Goal: Task Accomplishment & Management: Manage account settings

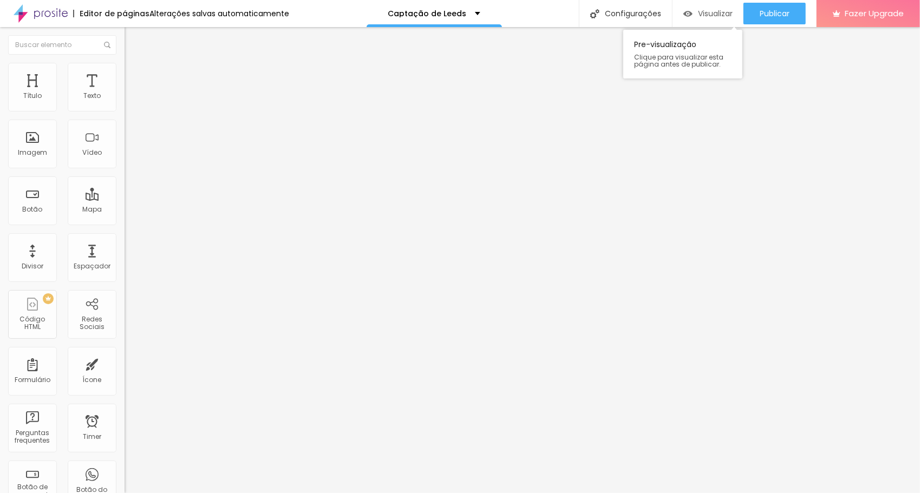
click at [718, 16] on span "Visualizar" at bounding box center [715, 13] width 35 height 9
click at [472, 13] on div "Captação de Leeds" at bounding box center [434, 14] width 92 height 8
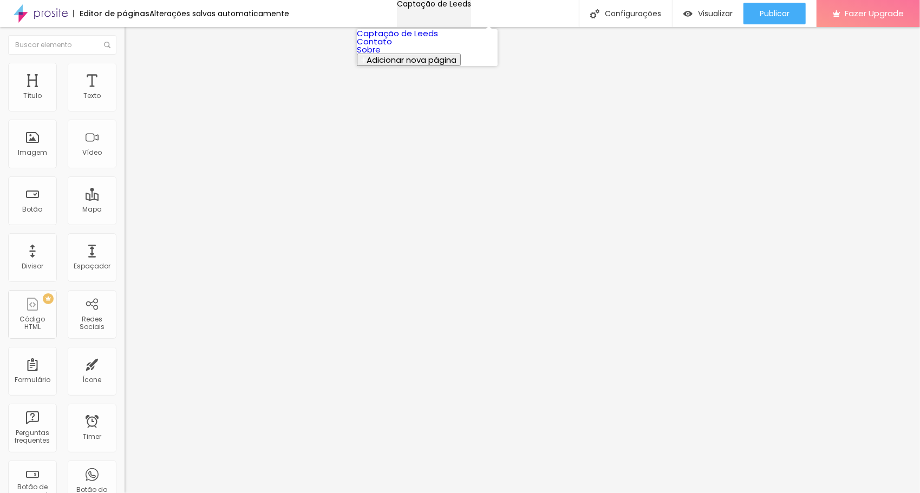
click at [471, 8] on div "Captação de Leeds" at bounding box center [434, 4] width 74 height 8
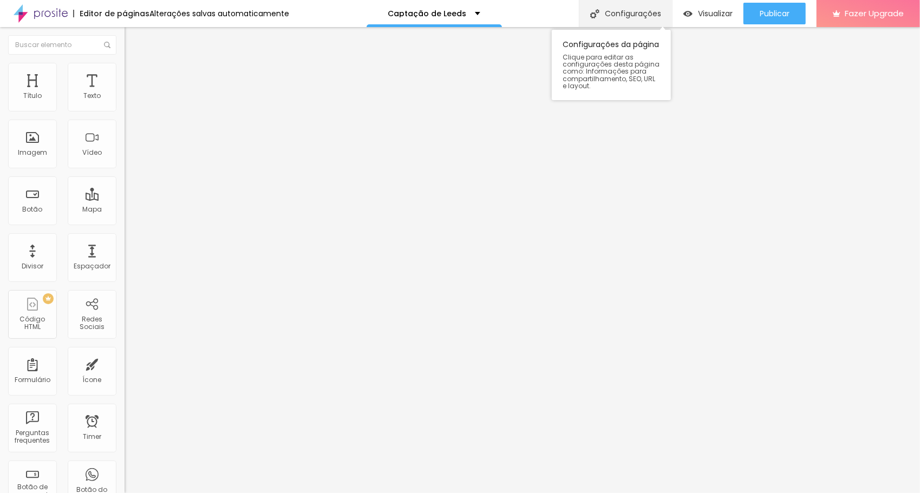
click at [614, 14] on div "Configurações" at bounding box center [625, 13] width 93 height 27
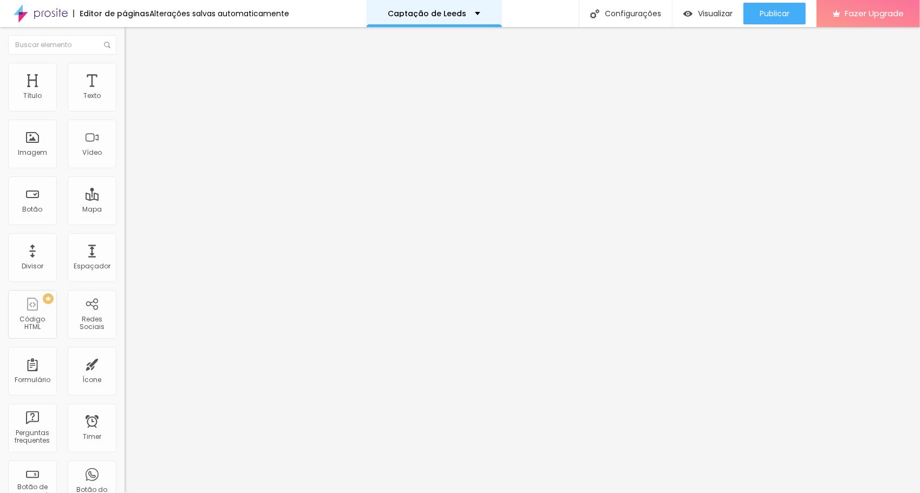
click at [473, 15] on div "Captação de Leeds" at bounding box center [434, 13] width 135 height 27
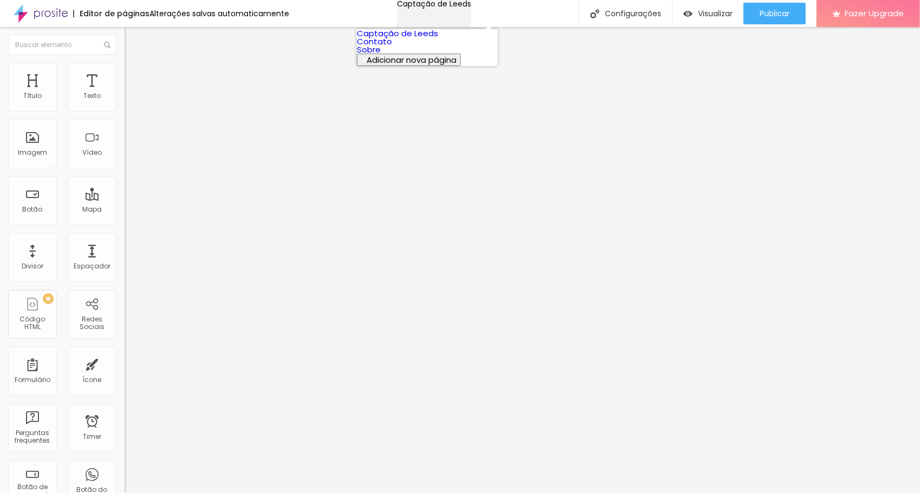
click at [471, 8] on div "Captação de Leeds" at bounding box center [434, 4] width 74 height 8
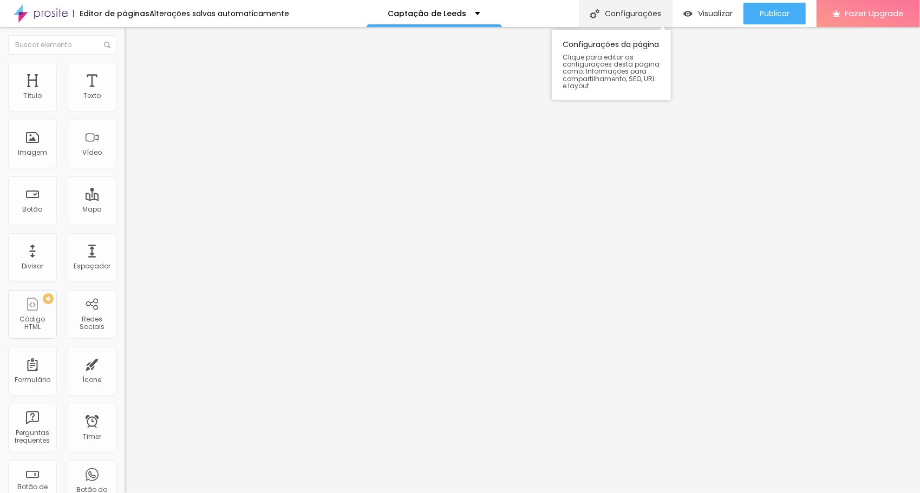
click at [622, 11] on div "Configurações" at bounding box center [625, 13] width 93 height 27
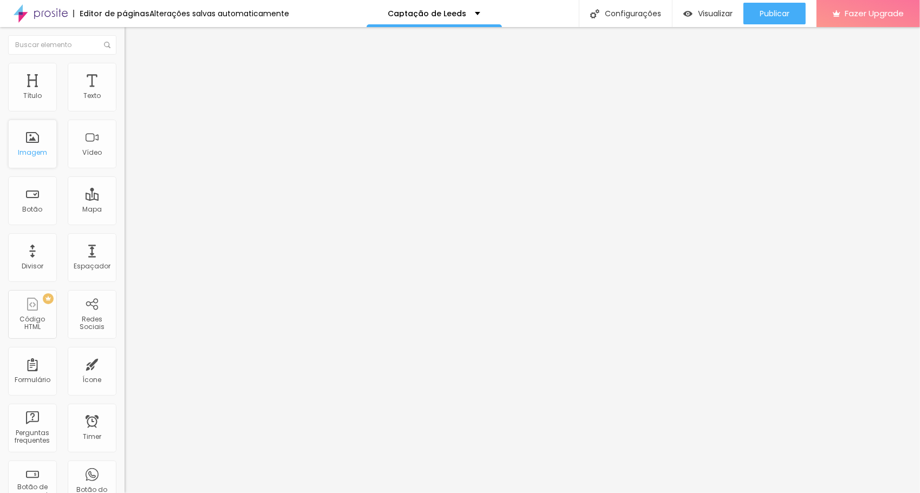
click at [52, 142] on div "Imagem" at bounding box center [32, 144] width 49 height 49
click at [30, 146] on div "Imagem" at bounding box center [32, 144] width 49 height 49
click at [34, 147] on div "Imagem" at bounding box center [32, 144] width 49 height 49
click at [134, 76] on span "Avançado" at bounding box center [152, 80] width 36 height 9
click at [125, 61] on li "Conteúdo" at bounding box center [187, 57] width 125 height 11
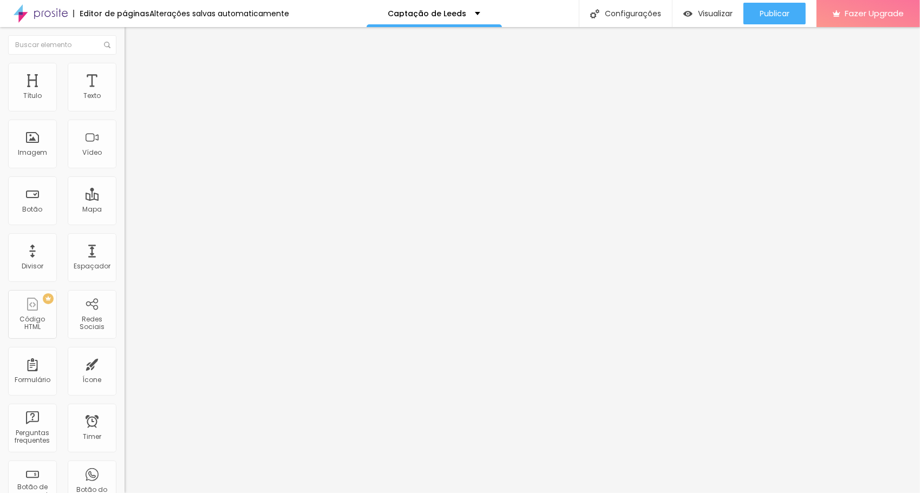
click at [133, 38] on img "button" at bounding box center [137, 39] width 9 height 9
click at [125, 91] on div "Modo" at bounding box center [187, 88] width 125 height 7
click at [133, 41] on img "button" at bounding box center [137, 39] width 9 height 9
click at [39, 152] on div "Imagem" at bounding box center [32, 153] width 29 height 8
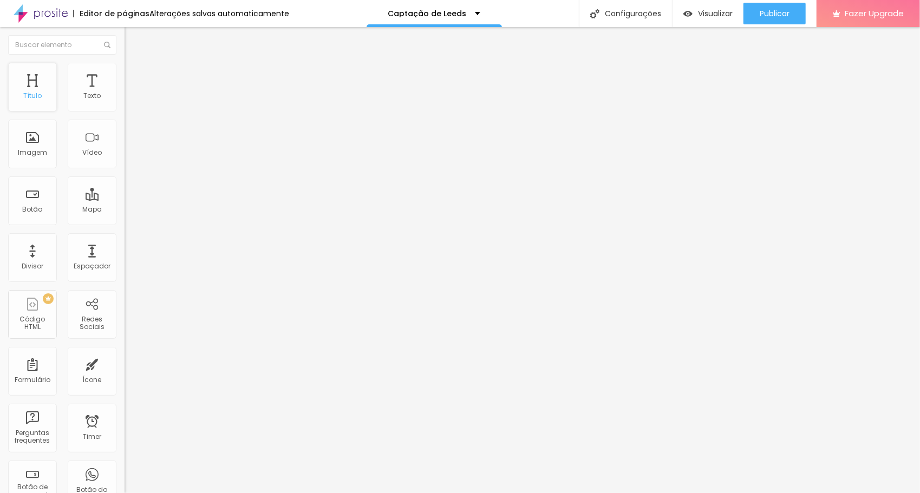
click at [21, 91] on div "Título" at bounding box center [32, 87] width 49 height 49
click at [459, 11] on p "Captação de Leeds" at bounding box center [427, 14] width 79 height 8
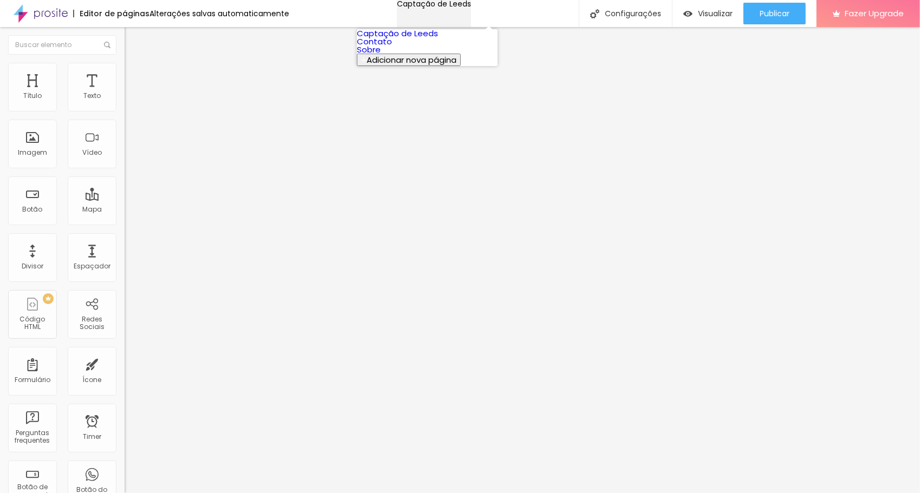
click at [459, 8] on p "Captação de Leeds" at bounding box center [434, 4] width 74 height 8
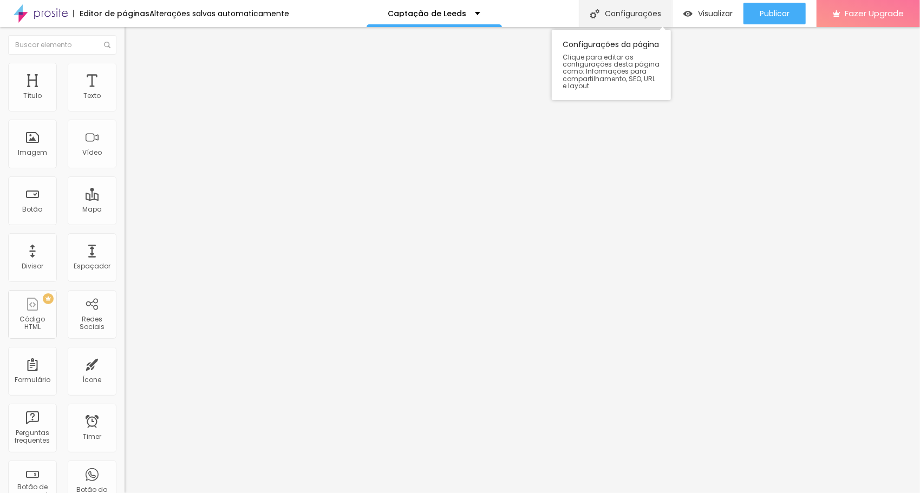
click at [633, 22] on div "Configurações" at bounding box center [625, 13] width 93 height 27
drag, startPoint x: 465, startPoint y: 127, endPoint x: 299, endPoint y: 124, distance: 166.3
type input "PAGINA [PERSON_NAME]"
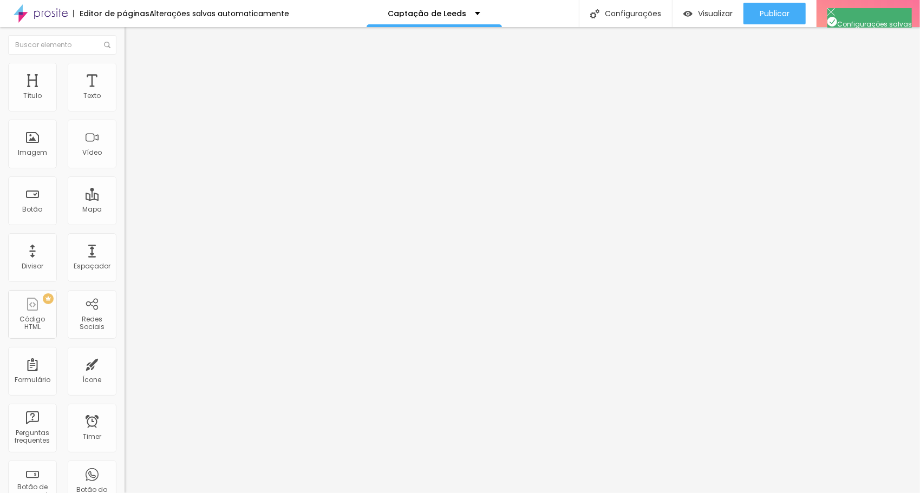
click at [709, 11] on span "Visualizar" at bounding box center [715, 13] width 35 height 9
click at [133, 39] on div "Editar Seção" at bounding box center [165, 39] width 64 height 9
click at [46, 10] on img at bounding box center [41, 13] width 54 height 27
click at [125, 93] on span "Trocar imagem" at bounding box center [154, 88] width 59 height 9
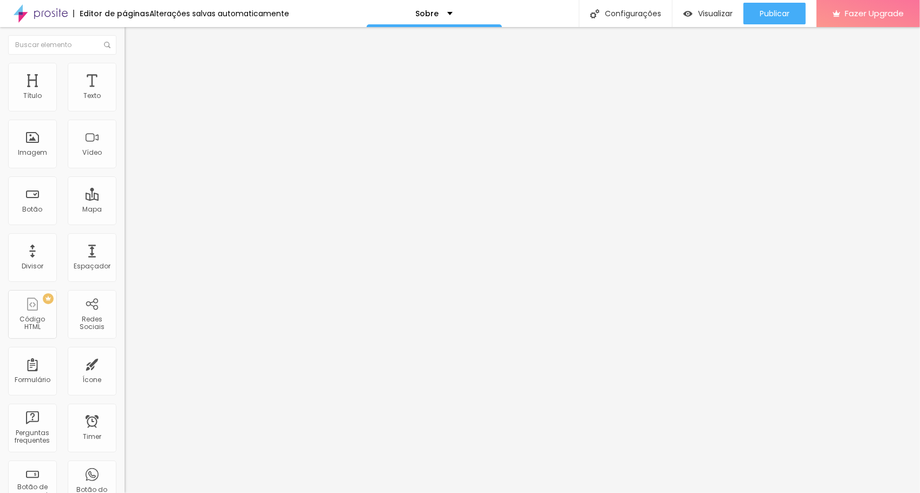
click at [125, 137] on img at bounding box center [129, 133] width 8 height 8
click at [125, 146] on img at bounding box center [129, 142] width 8 height 8
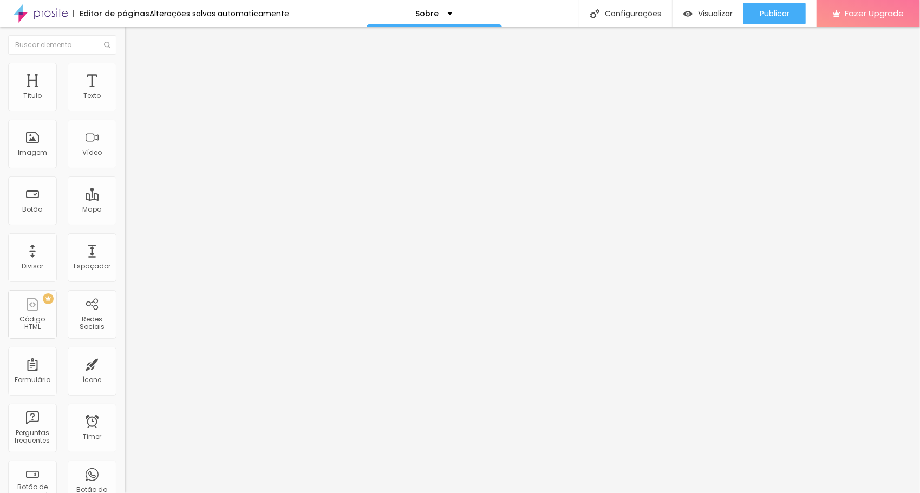
click at [125, 154] on img at bounding box center [129, 151] width 8 height 8
click at [125, 146] on img at bounding box center [129, 142] width 8 height 8
click at [125, 138] on div at bounding box center [187, 133] width 125 height 9
click at [125, 109] on input "text" at bounding box center [190, 104] width 130 height 11
click at [476, 11] on p "PAGINA [PERSON_NAME]" at bounding box center [428, 14] width 96 height 8
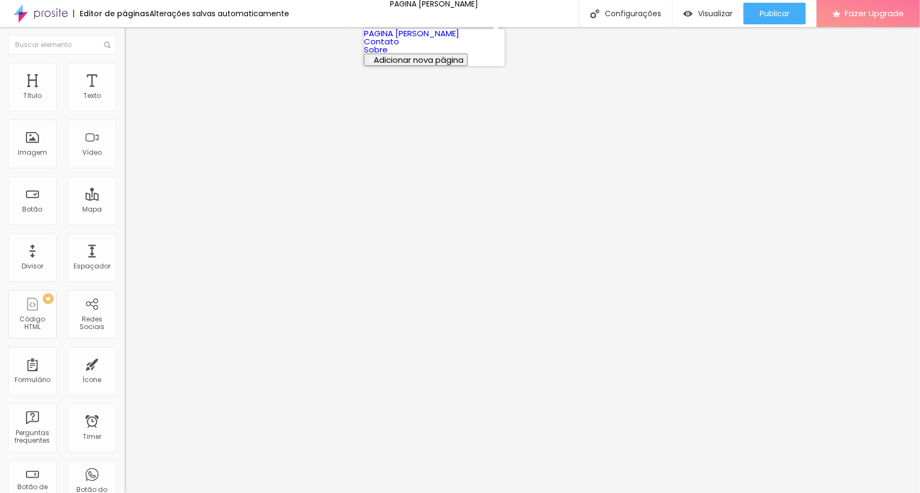
click at [455, 38] on link "PAGINA [PERSON_NAME]" at bounding box center [411, 33] width 95 height 11
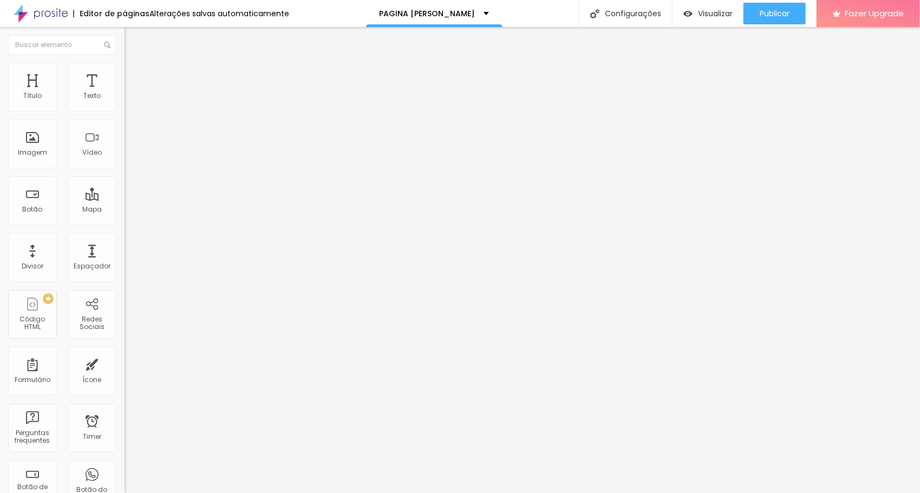
click at [125, 99] on span "Encaixotado" at bounding box center [146, 93] width 42 height 9
click at [125, 115] on span "Completo" at bounding box center [141, 110] width 33 height 9
